Goal: Navigation & Orientation: Find specific page/section

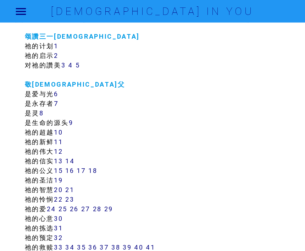
scroll to position [117, 0]
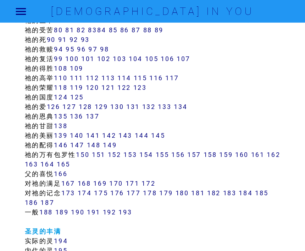
scroll to position [451, 0]
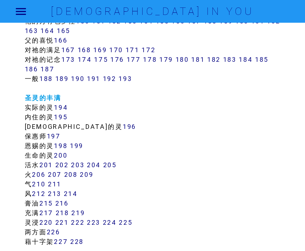
scroll to position [583, 0]
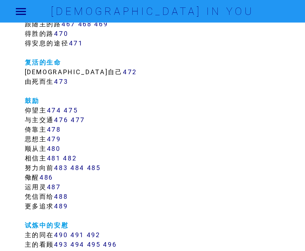
scroll to position [1949, 0]
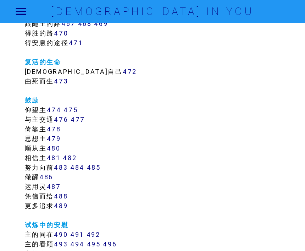
click at [46, 133] on td "颂讚三一[DEMOGRAPHIC_DATA] 祂的计划 1 祂的启示 2 对祂的讚美 3 4 5 敬拜父 是爱与光 6 是永存者 7 是灵 8 是生命的源头 …" at bounding box center [152, 167] width 259 height 3946
click at [34, 132] on td "颂讚三一[DEMOGRAPHIC_DATA] 祂的计划 1 祂的启示 2 对祂的讚美 3 4 5 敬拜父 是爱与光 6 是永存者 7 是灵 8 是生命的源头 …" at bounding box center [152, 167] width 259 height 3946
click at [60, 131] on link "478" at bounding box center [54, 129] width 14 height 8
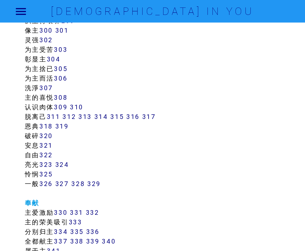
scroll to position [1099, 0]
click at [64, 106] on link "309" at bounding box center [60, 106] width 13 height 8
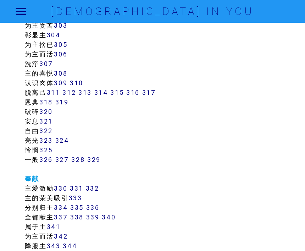
click at [83, 83] on link "310" at bounding box center [76, 83] width 13 height 8
click at [64, 85] on link "309" at bounding box center [60, 83] width 13 height 8
click at [150, 90] on link "317" at bounding box center [149, 92] width 14 height 8
click at [106, 94] on link "314" at bounding box center [101, 92] width 14 height 8
